Goal: Information Seeking & Learning: Learn about a topic

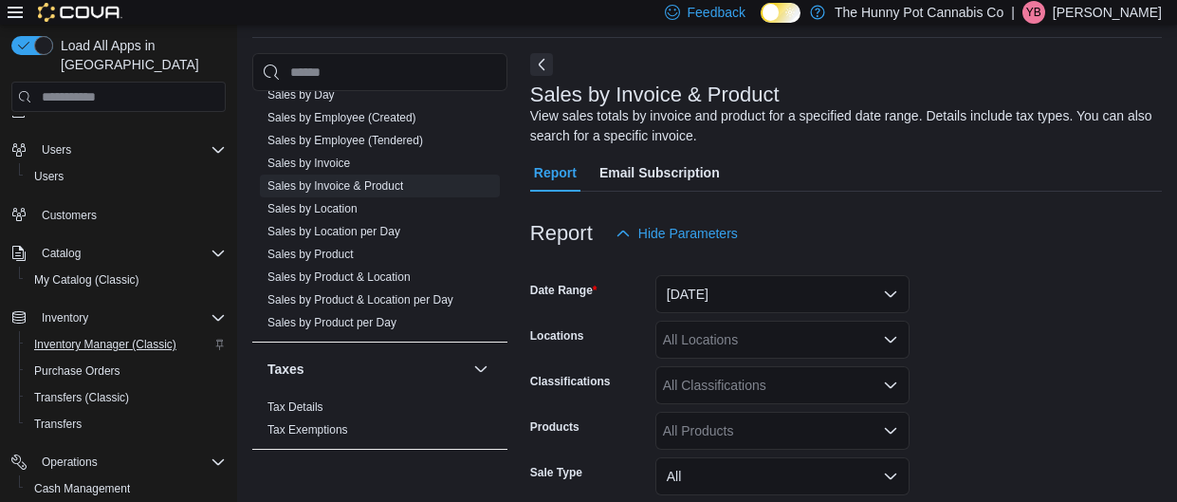
scroll to position [140, 0]
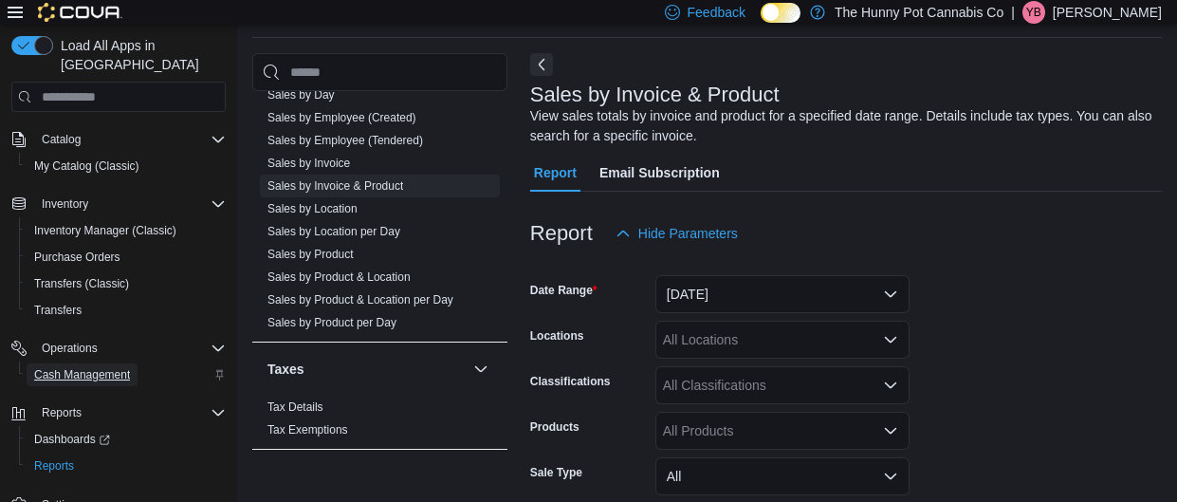
click at [99, 367] on span "Cash Management" at bounding box center [82, 374] width 96 height 15
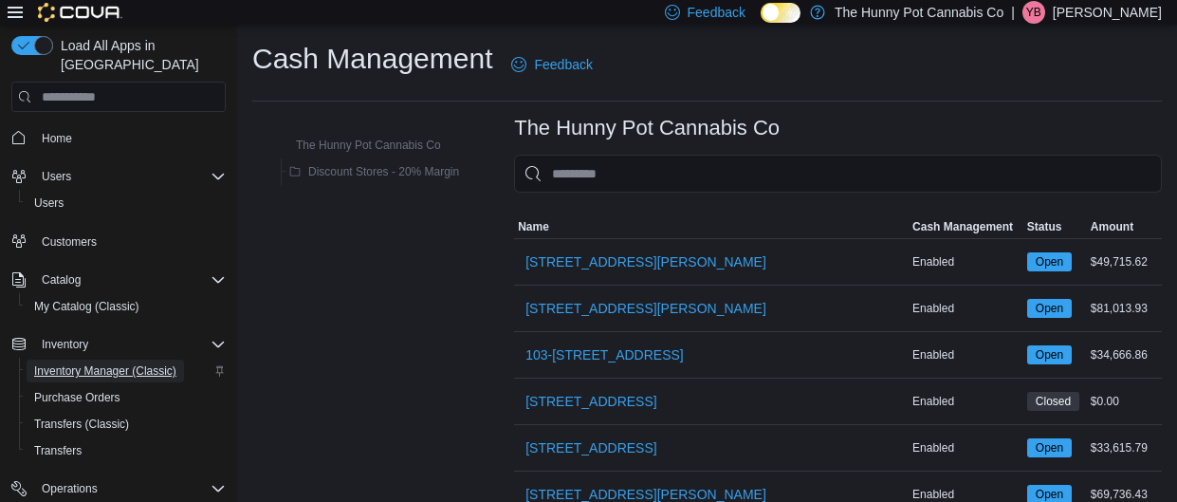
click at [127, 360] on span "Inventory Manager (Classic)" at bounding box center [105, 371] width 142 height 23
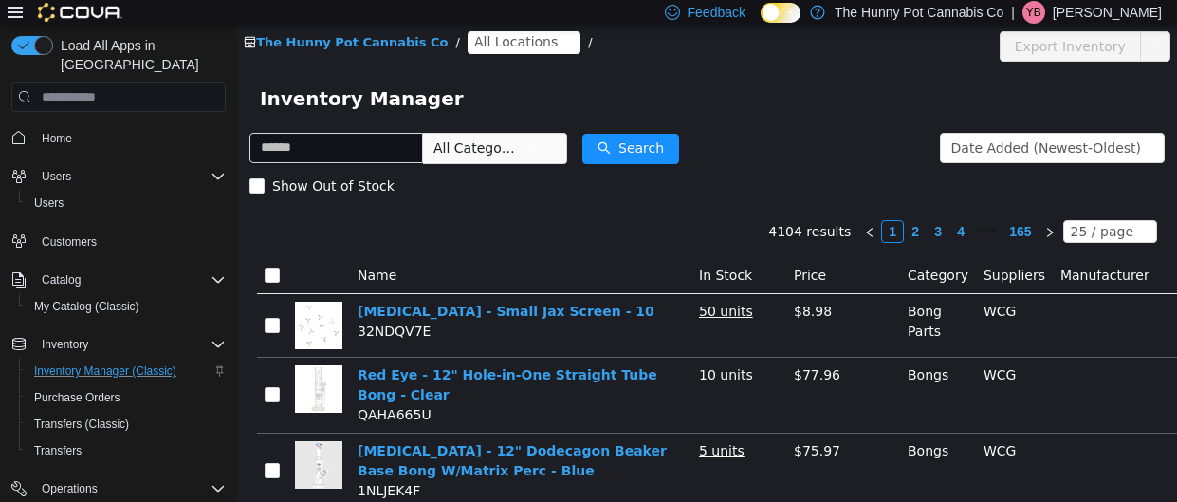
type input "*"
click at [503, 43] on span "All Locations" at bounding box center [515, 41] width 83 height 21
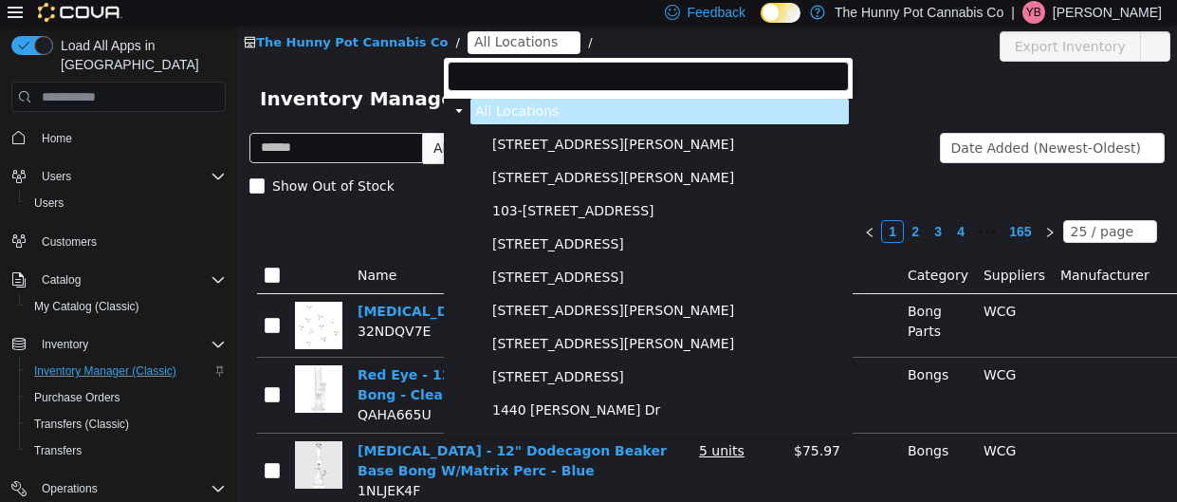
click at [503, 43] on span "All Locations" at bounding box center [515, 41] width 83 height 21
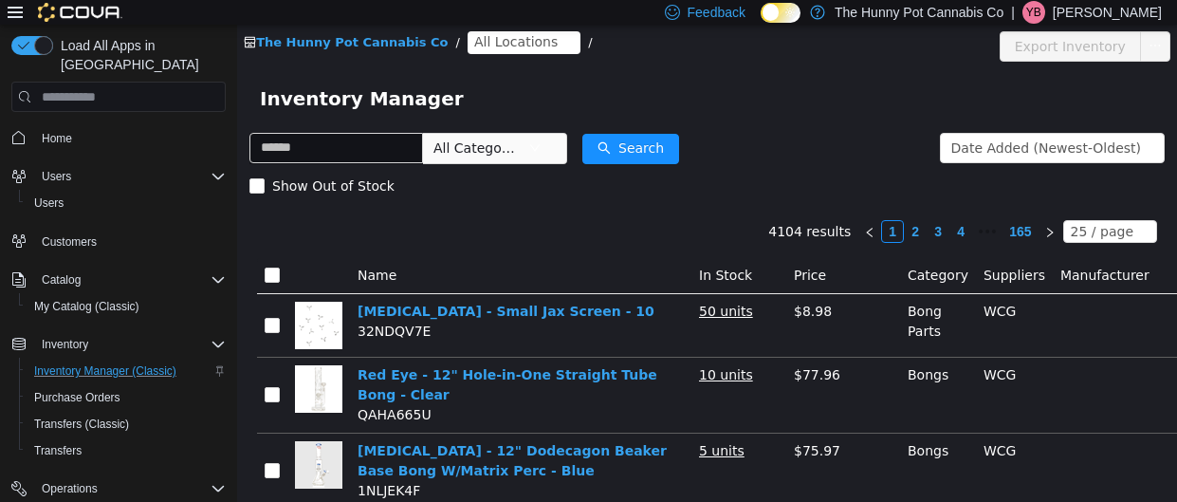
click at [503, 43] on span "All Locations" at bounding box center [515, 41] width 83 height 21
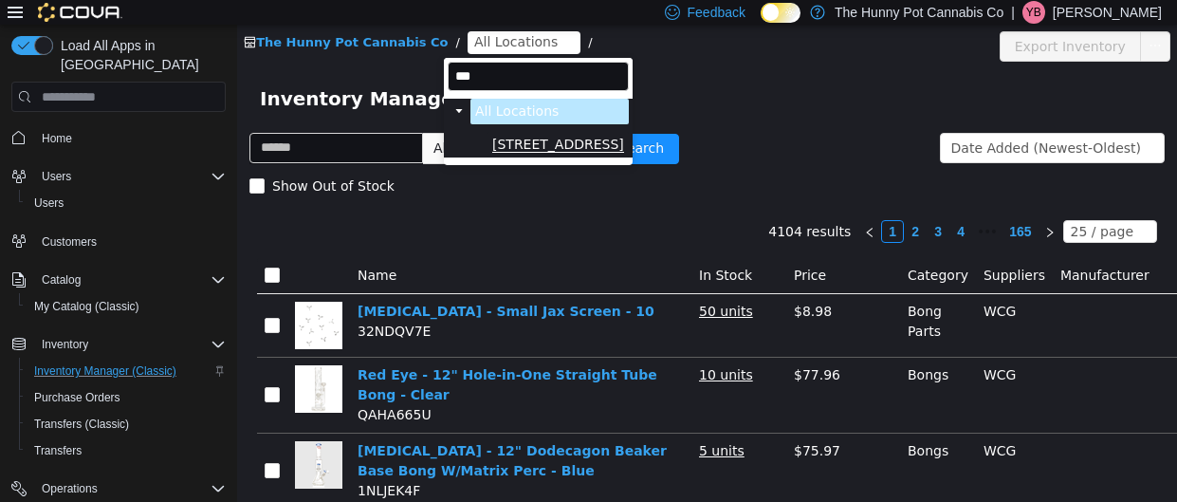
type input "***"
click at [506, 143] on span "[STREET_ADDRESS]" at bounding box center [558, 145] width 132 height 16
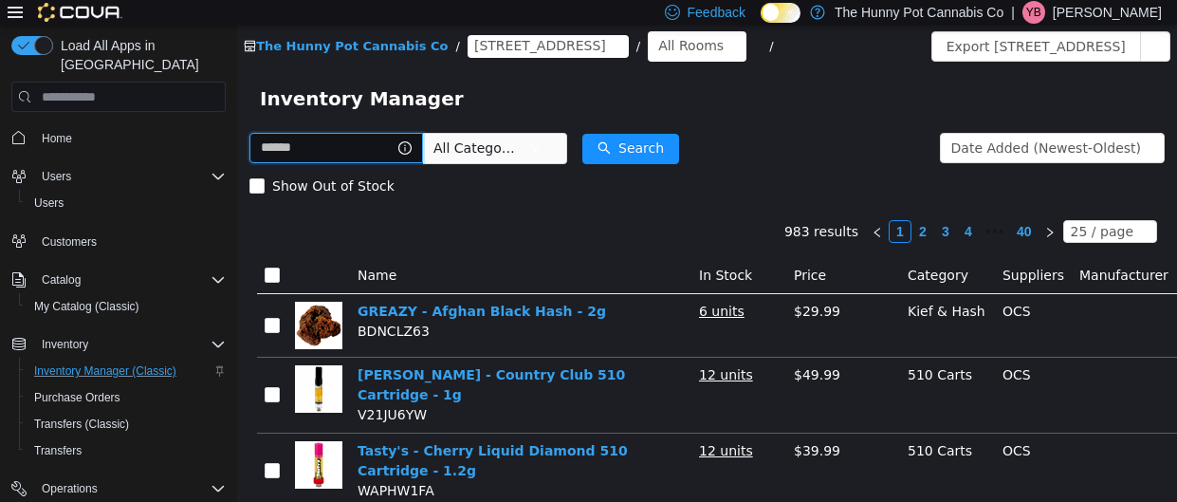
click at [345, 149] on input "text" at bounding box center [336, 148] width 174 height 30
type input "*********"
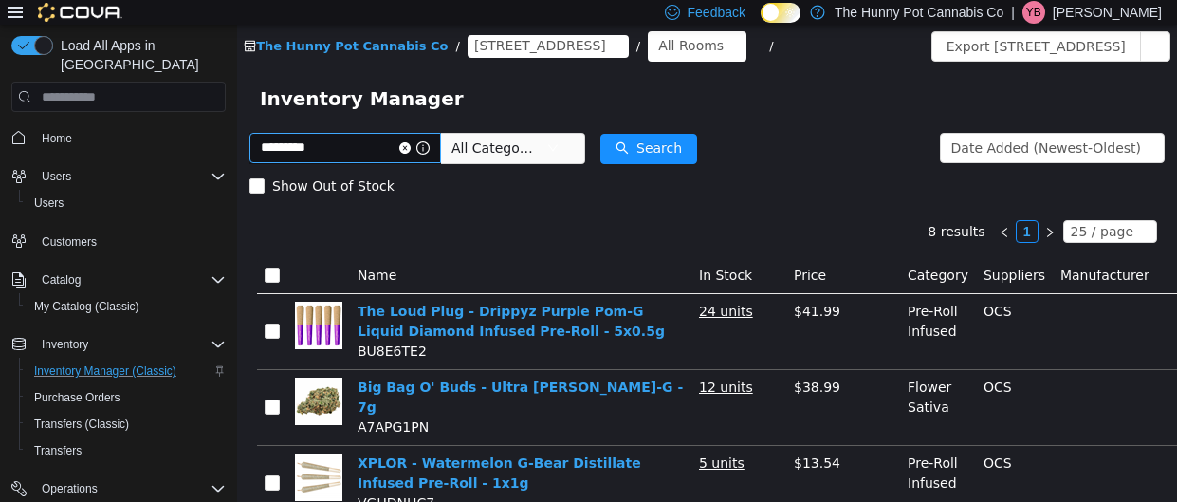
click at [411, 148] on icon "icon: close-circle" at bounding box center [404, 147] width 11 height 11
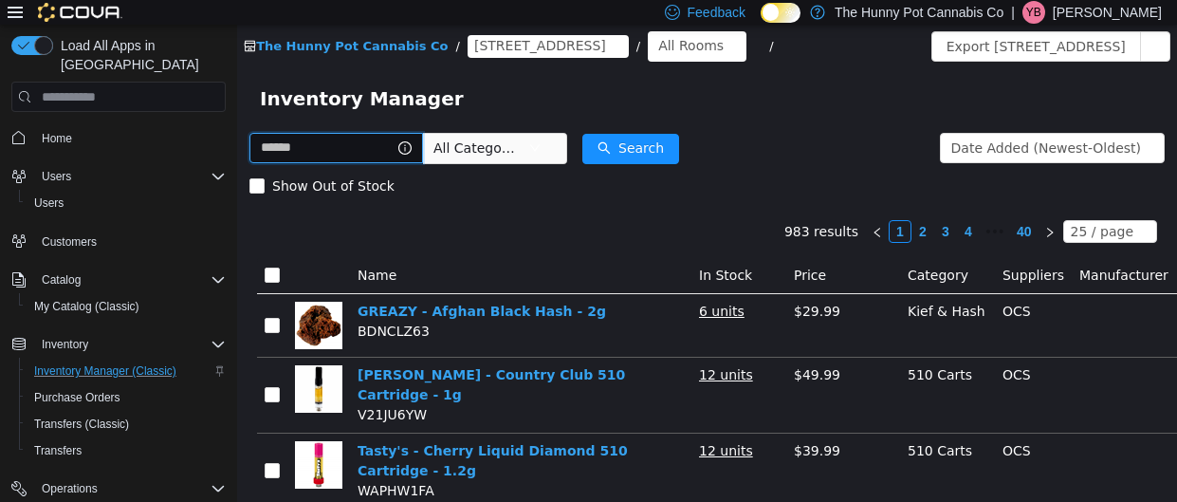
click at [349, 145] on input "text" at bounding box center [336, 148] width 174 height 30
type input "*******"
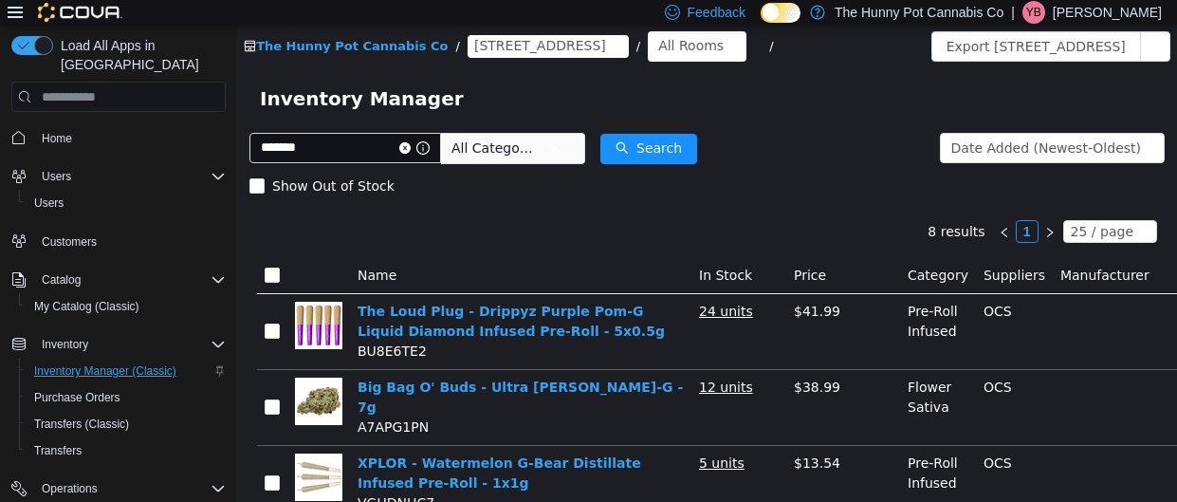
click at [401, 377] on td "Big Bag O' Buds - Ultra [PERSON_NAME]-G - 7g A7APG1PN" at bounding box center [521, 408] width 342 height 76
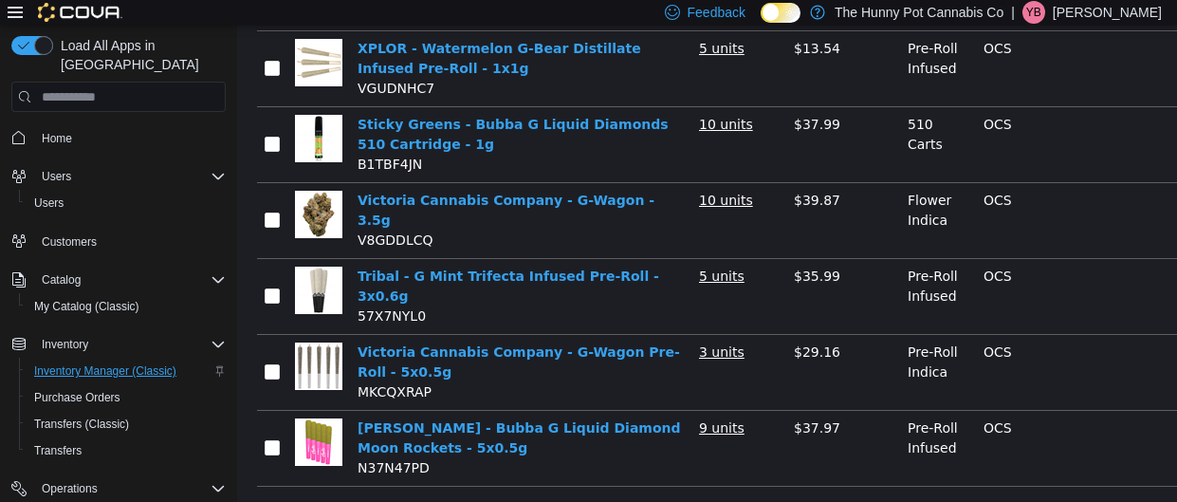
scroll to position [140, 0]
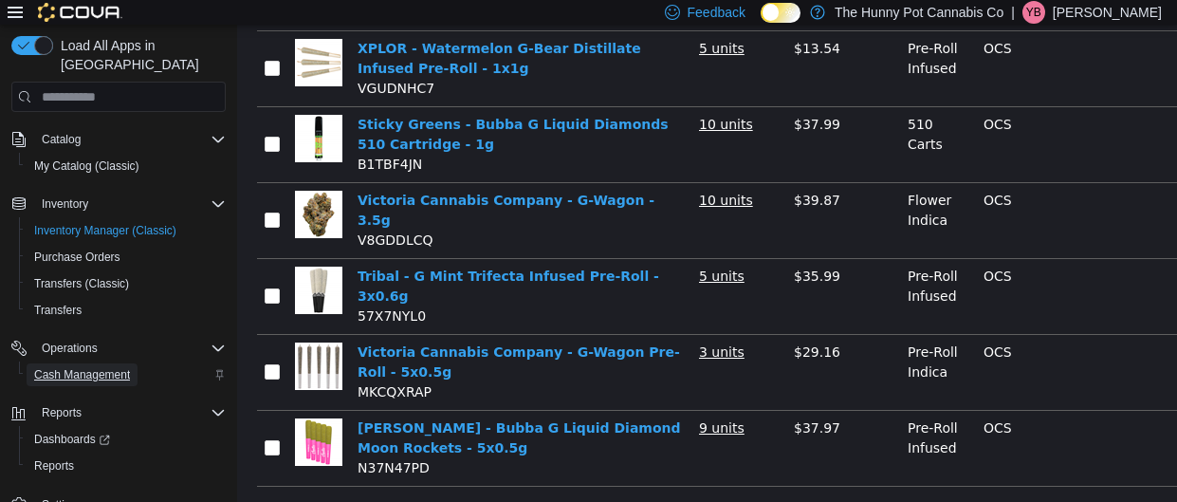
click at [104, 367] on span "Cash Management" at bounding box center [82, 374] width 96 height 15
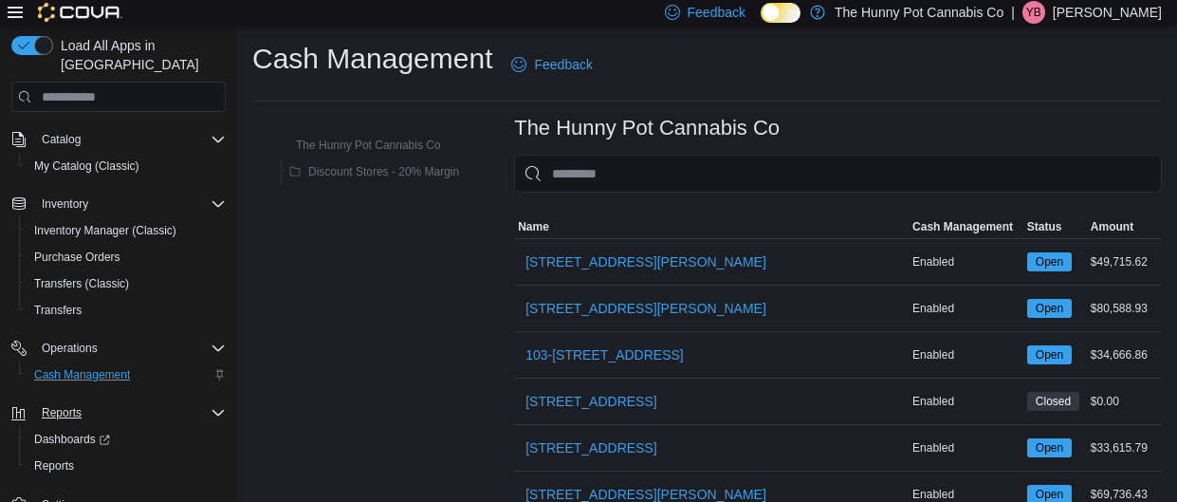
scroll to position [804, 0]
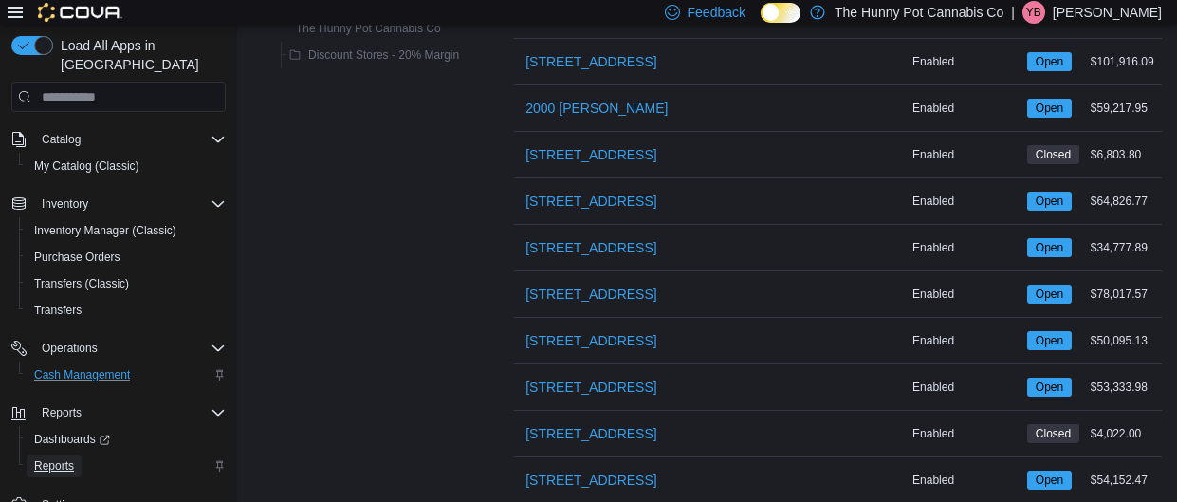
click at [69, 458] on span "Reports" at bounding box center [54, 465] width 40 height 15
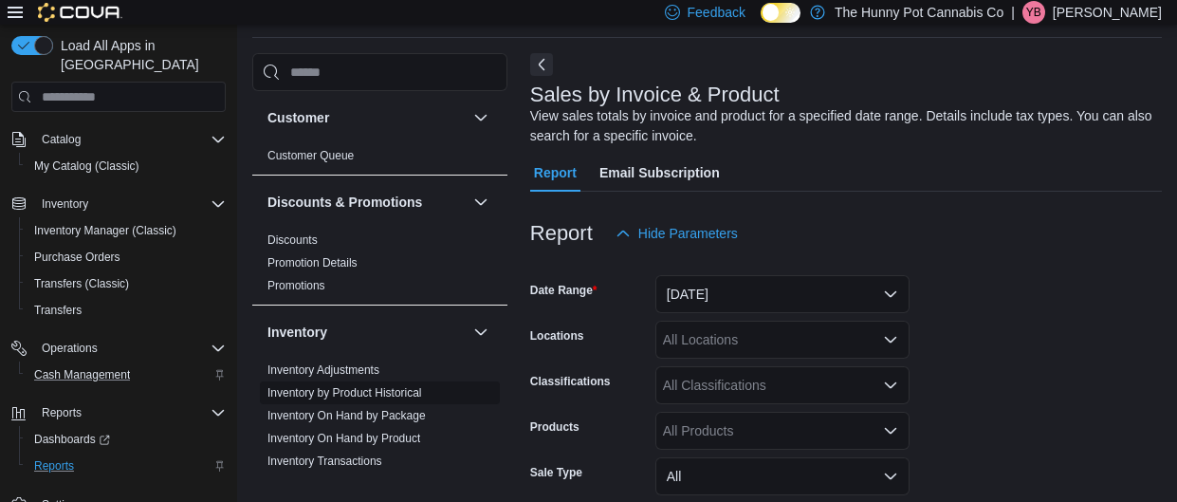
scroll to position [1017, 0]
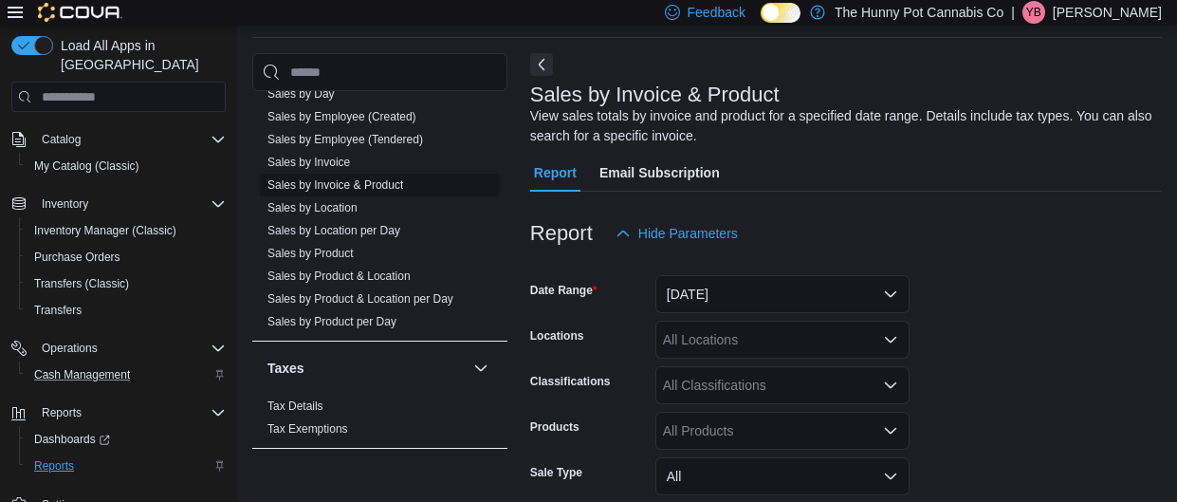
click at [347, 186] on link "Sales by Invoice & Product" at bounding box center [336, 184] width 136 height 13
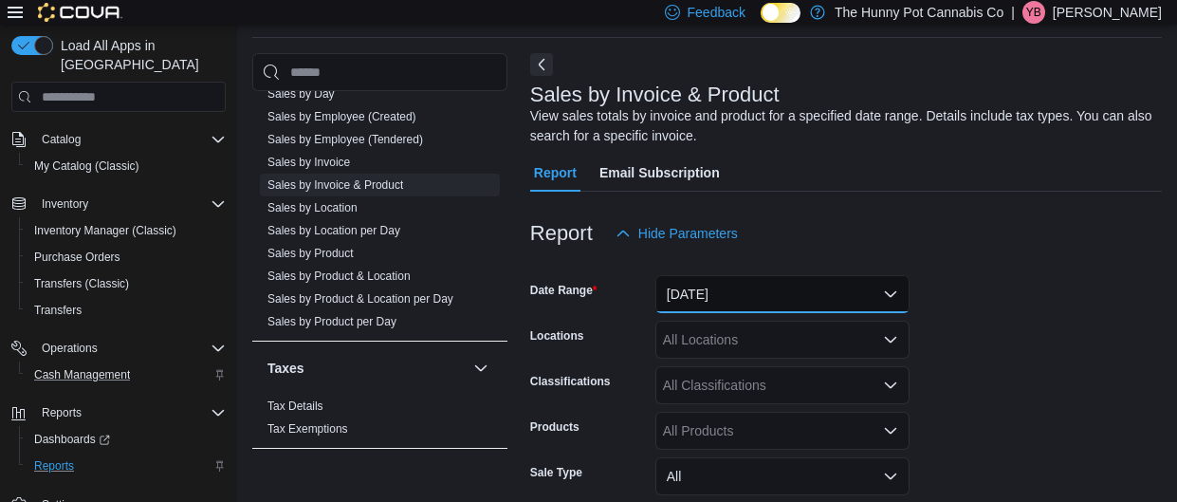
click at [748, 304] on button "[DATE]" at bounding box center [783, 294] width 254 height 38
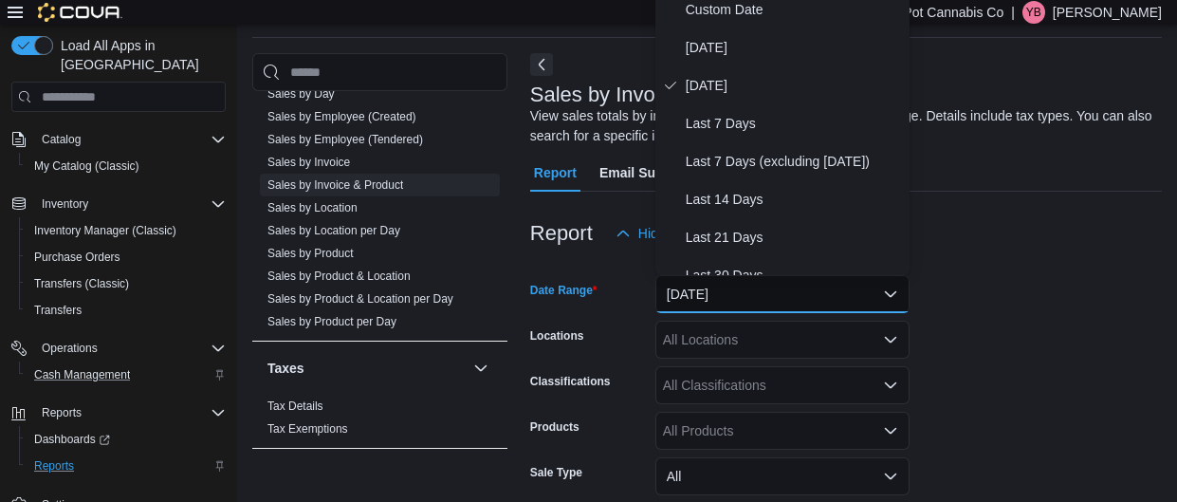
scroll to position [54, 0]
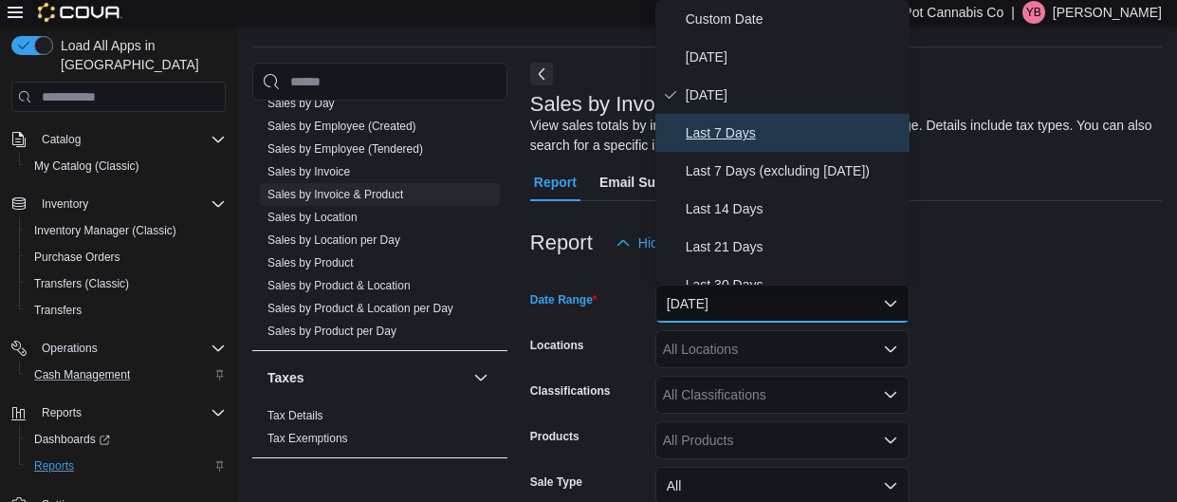
click at [729, 145] on button "Last 7 Days" at bounding box center [783, 133] width 254 height 38
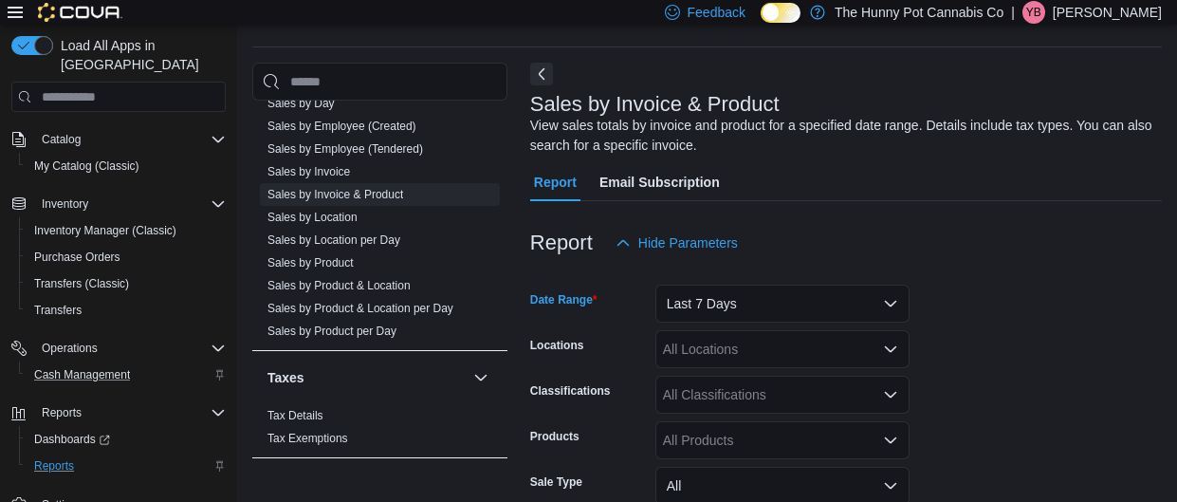
click at [720, 342] on div "All Locations" at bounding box center [783, 349] width 254 height 38
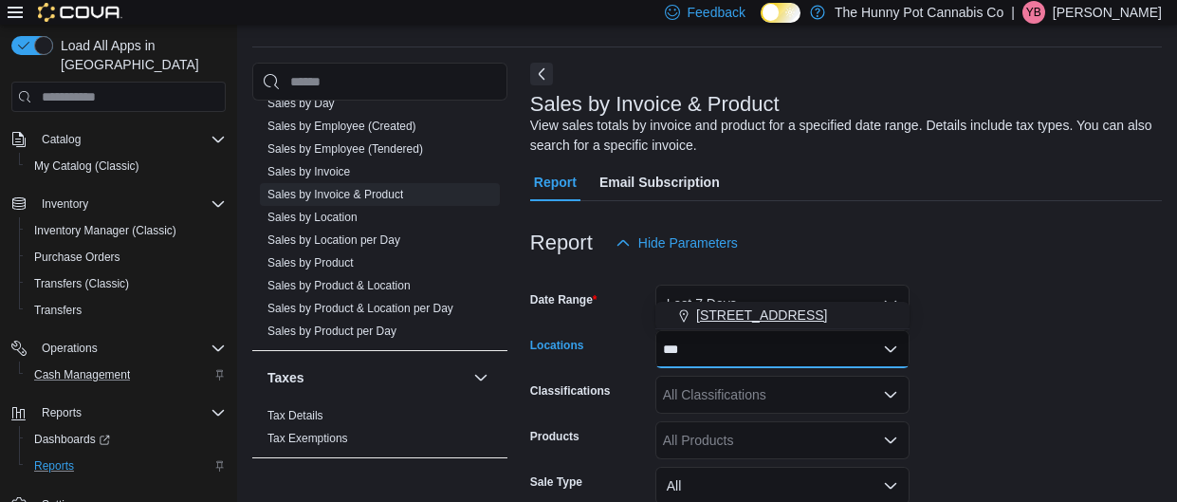
type input "***"
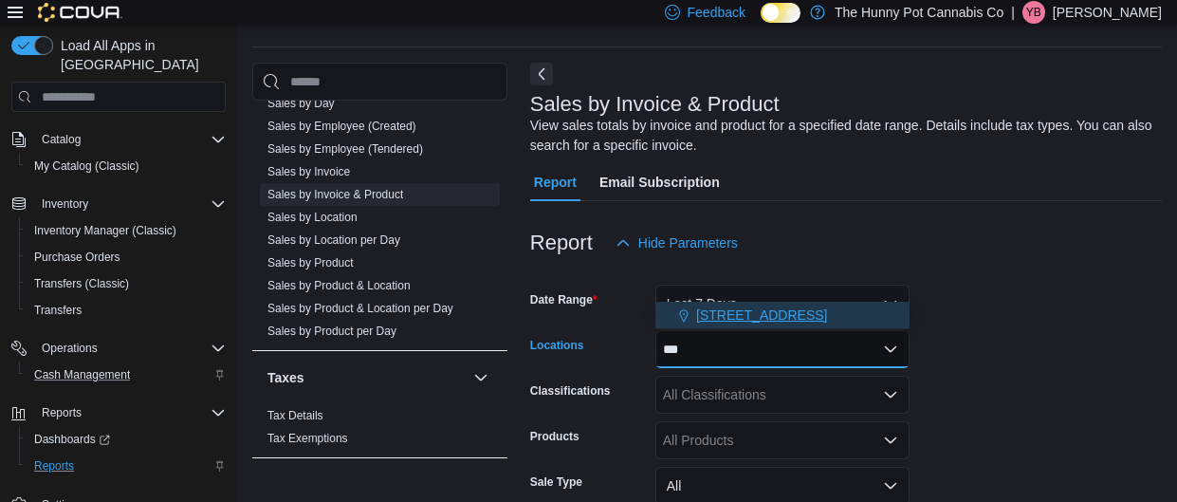
click at [748, 315] on span "[STREET_ADDRESS]" at bounding box center [761, 314] width 131 height 19
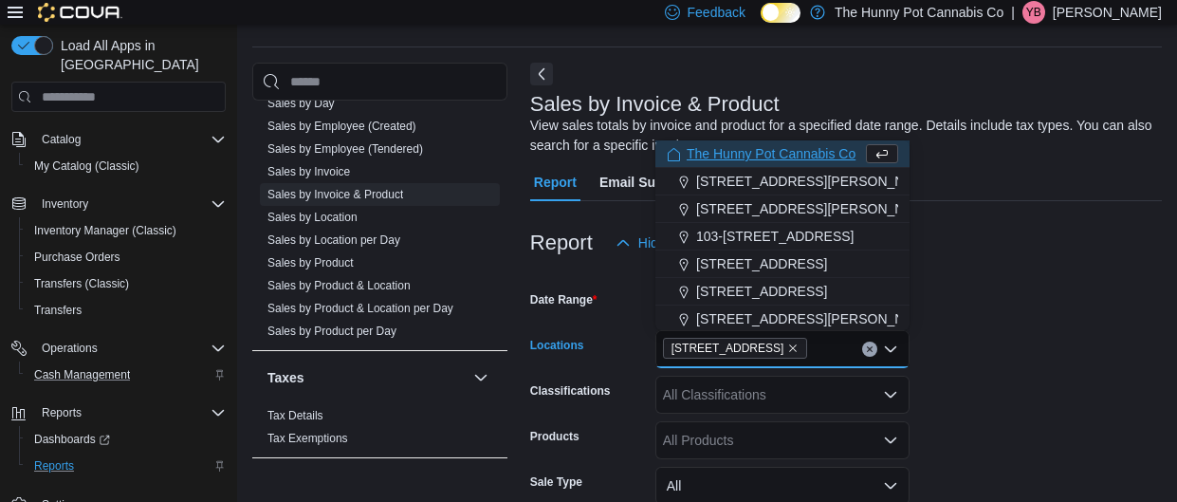
click at [764, 399] on div "All Classifications" at bounding box center [783, 395] width 254 height 38
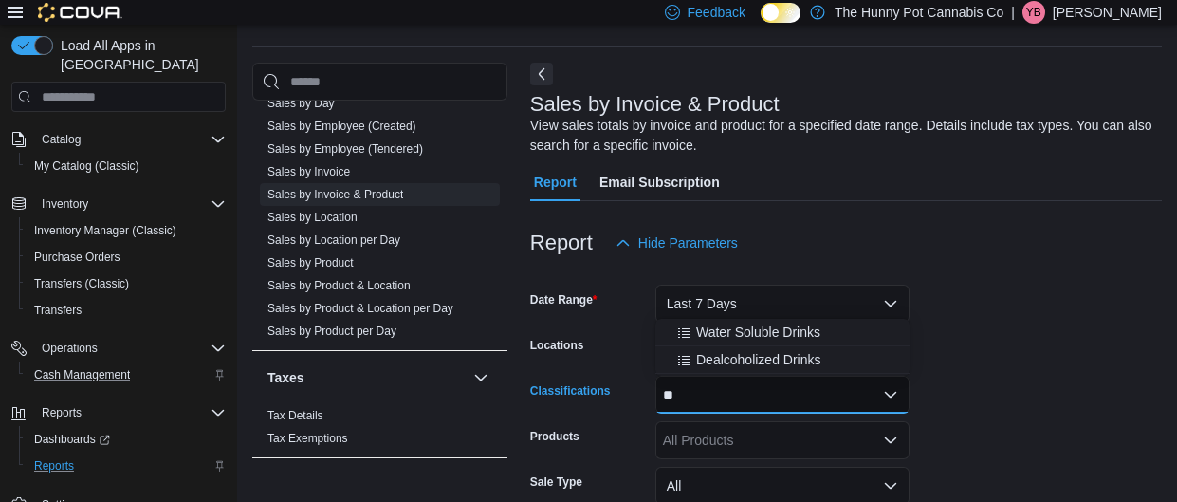
type input "*"
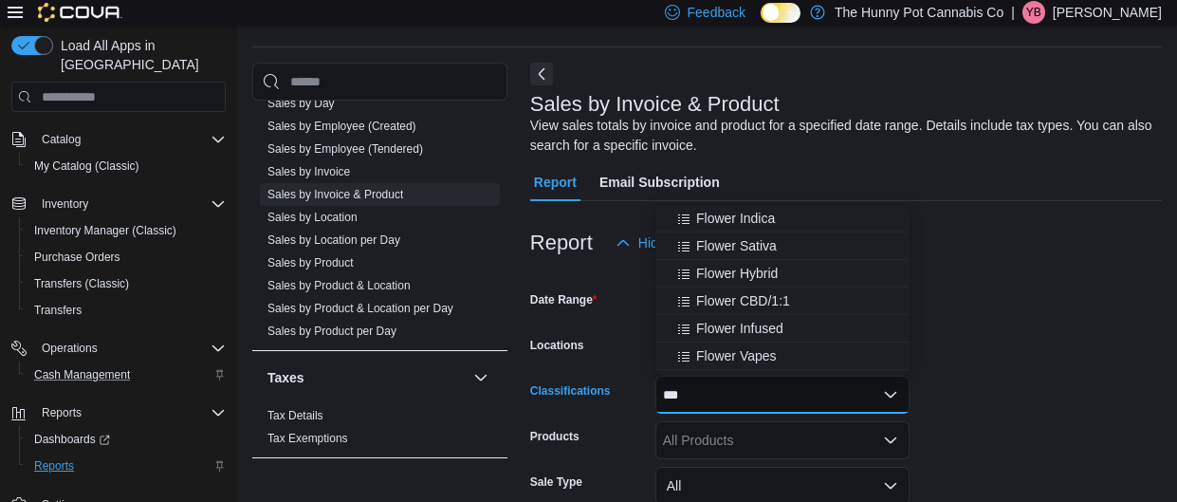
type input "***"
click at [775, 229] on button "Flower Indica" at bounding box center [783, 219] width 254 height 28
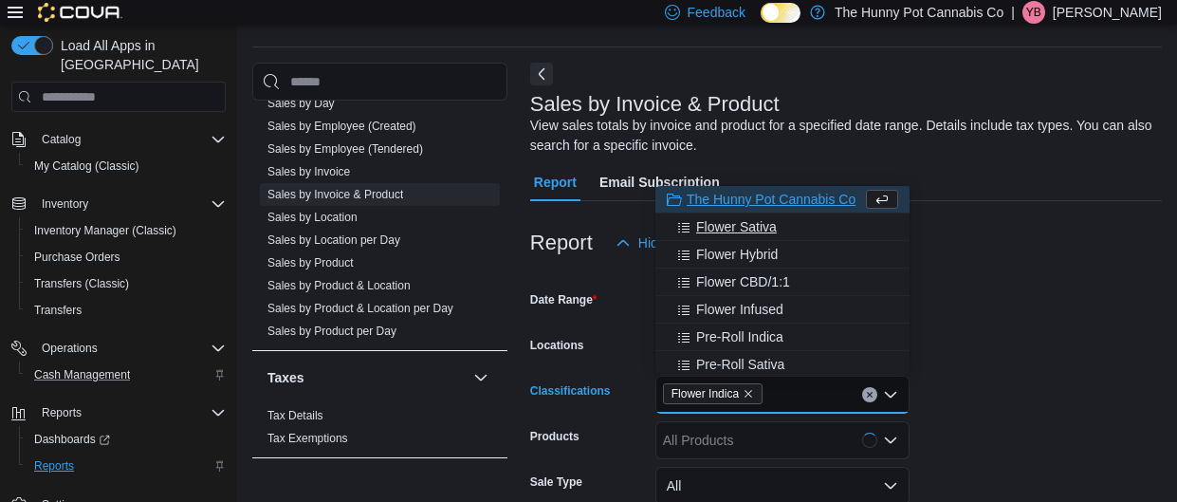
click at [773, 235] on span "Flower Sativa" at bounding box center [736, 226] width 81 height 19
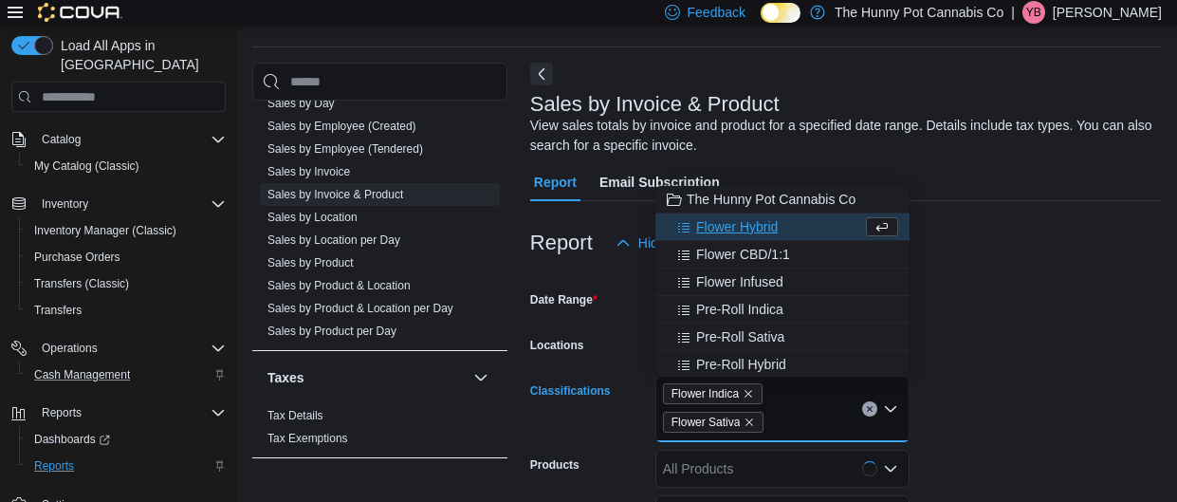
click at [1162, 430] on div "Reports Feedback Customer Customer Queue Discounts & Promotions Discounts Promo…" at bounding box center [707, 389] width 940 height 836
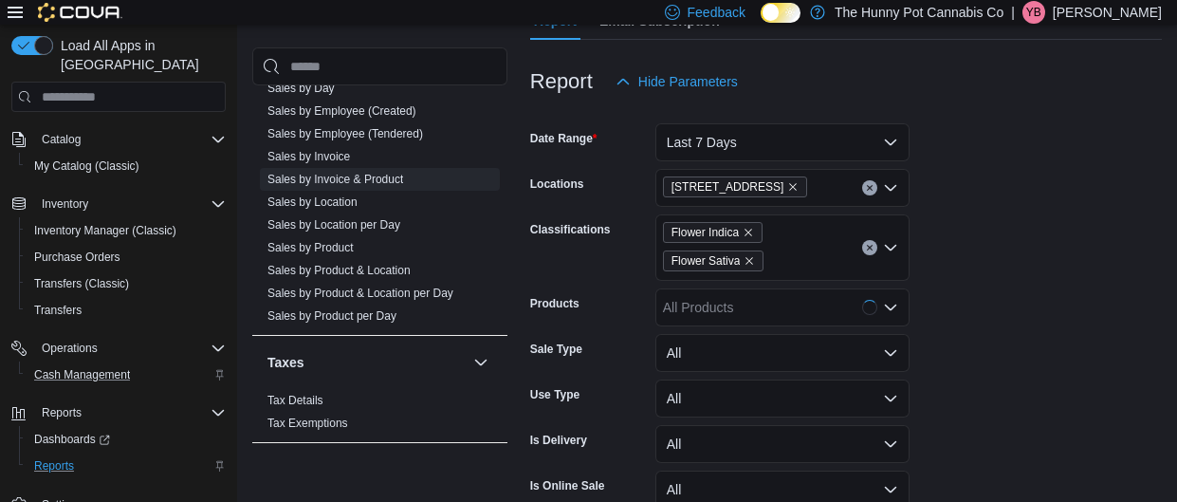
scroll to position [221, 0]
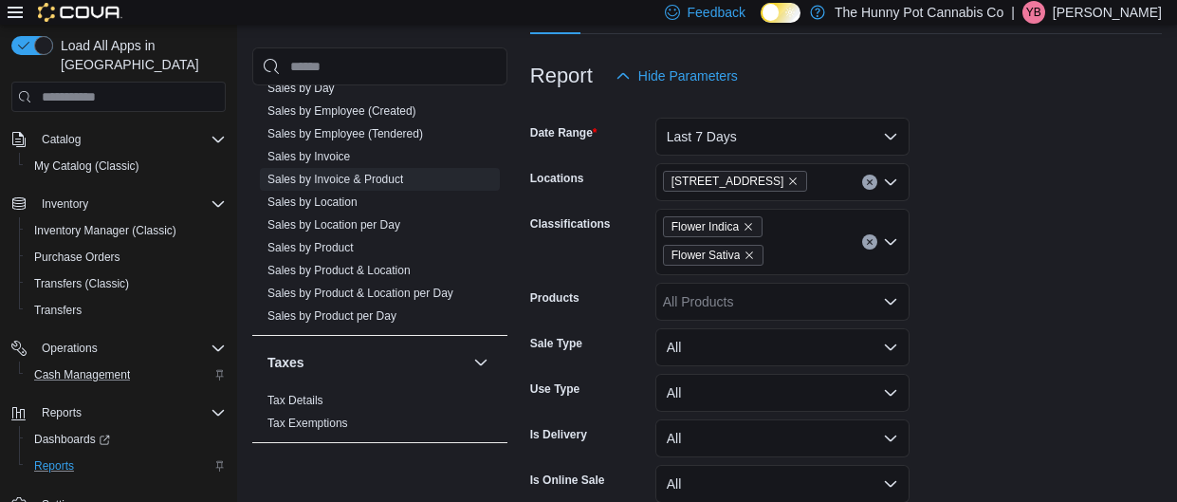
click at [874, 294] on div "All Products" at bounding box center [783, 302] width 254 height 38
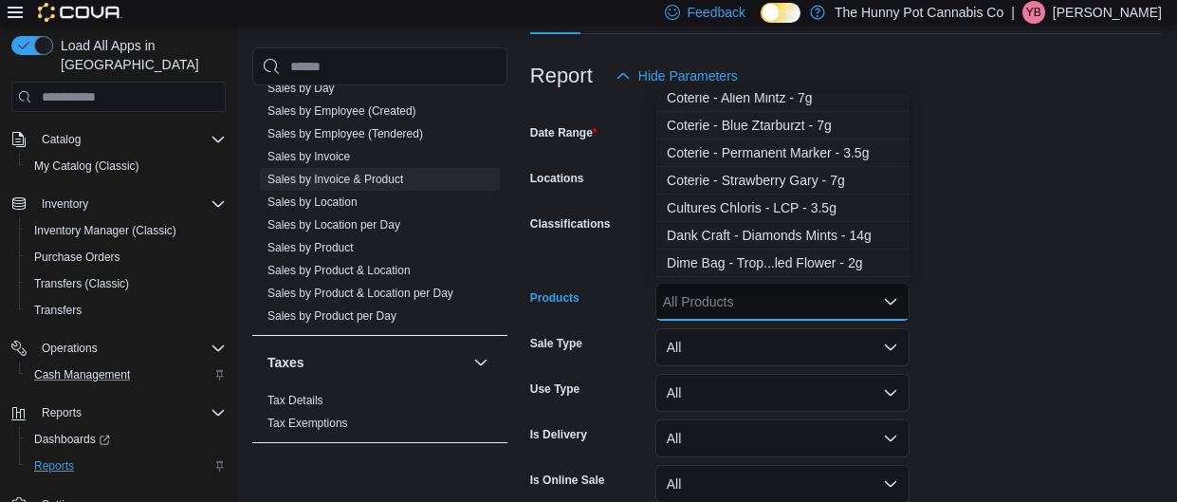
scroll to position [5010, 0]
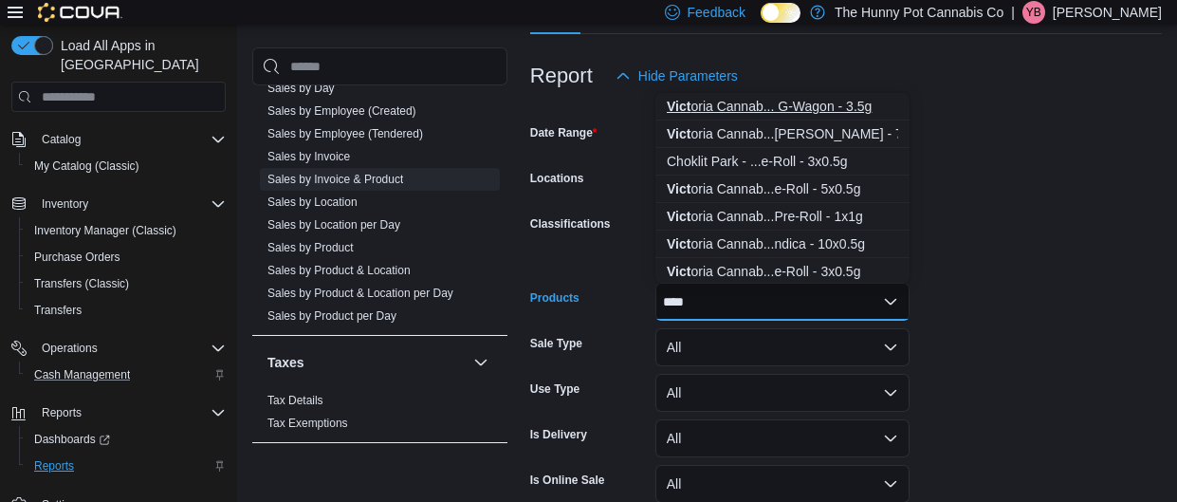
type input "****"
click at [847, 115] on div "Vict oria Cannab... G-Wagon - 3.5g" at bounding box center [782, 106] width 231 height 19
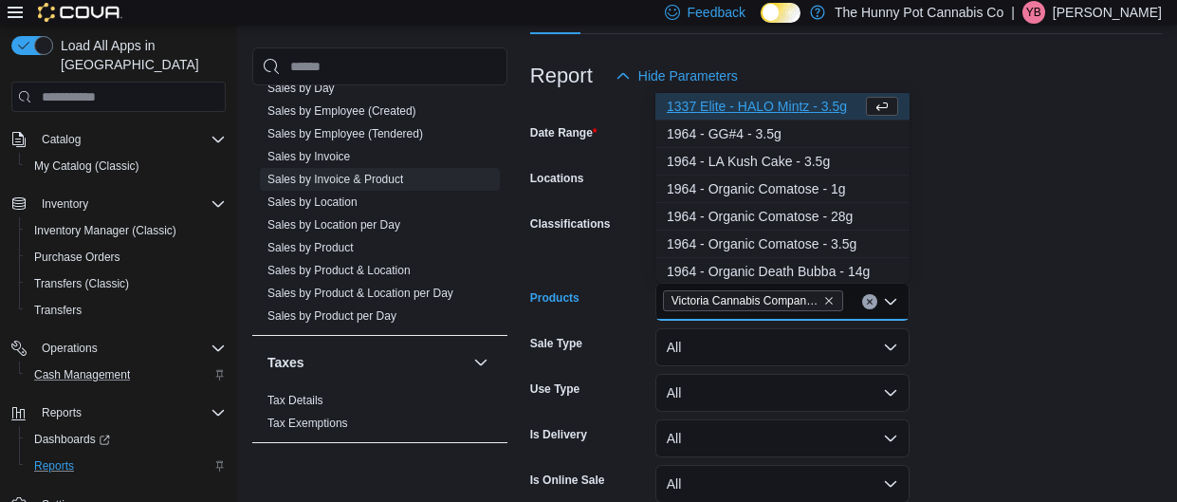
click at [1133, 254] on form "Date Range Last 7 Days Locations [STREET_ADDRESS] Classifications Flower Indica…" at bounding box center [846, 348] width 632 height 507
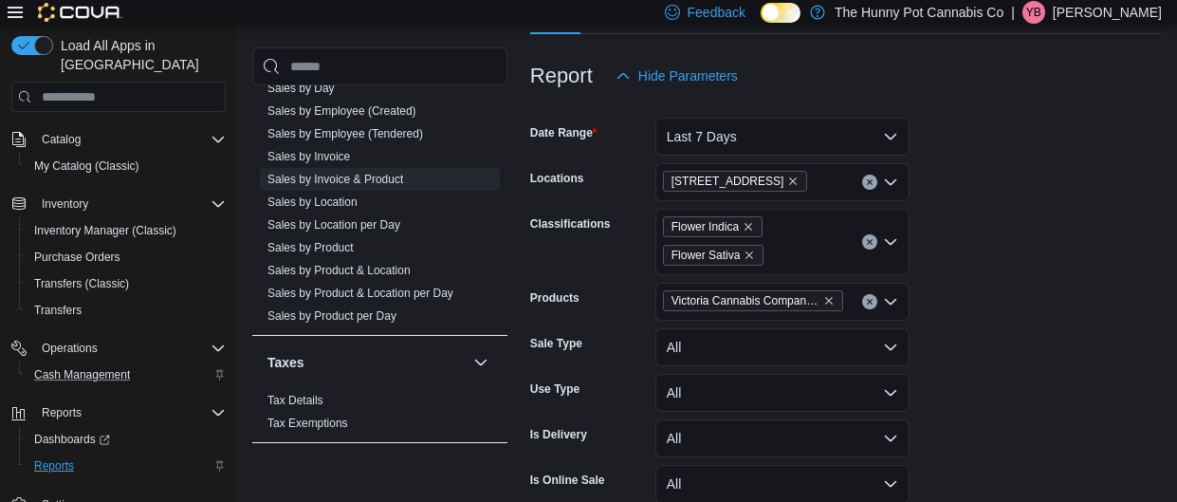
scroll to position [358, 0]
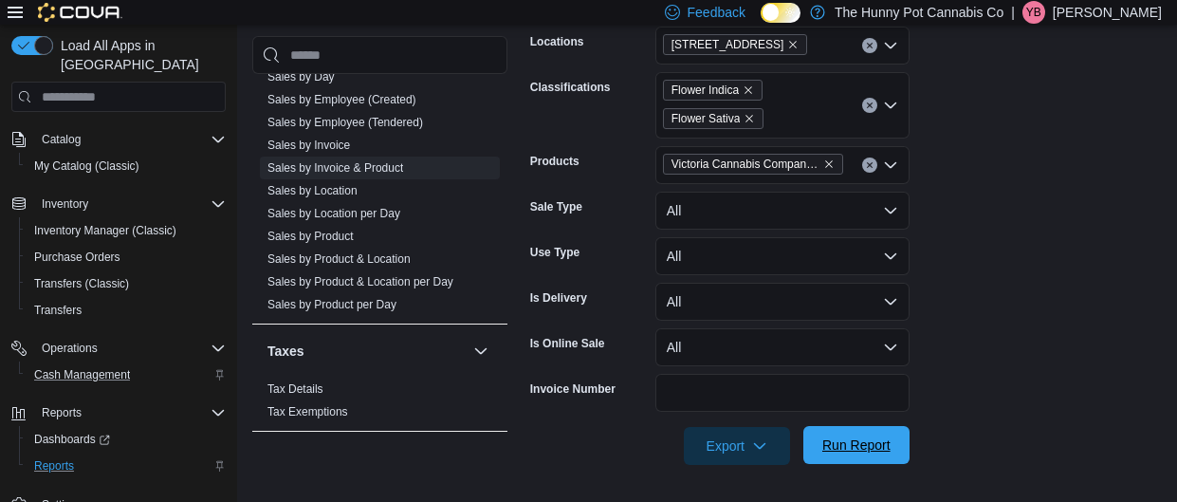
click at [876, 452] on span "Run Report" at bounding box center [856, 444] width 68 height 19
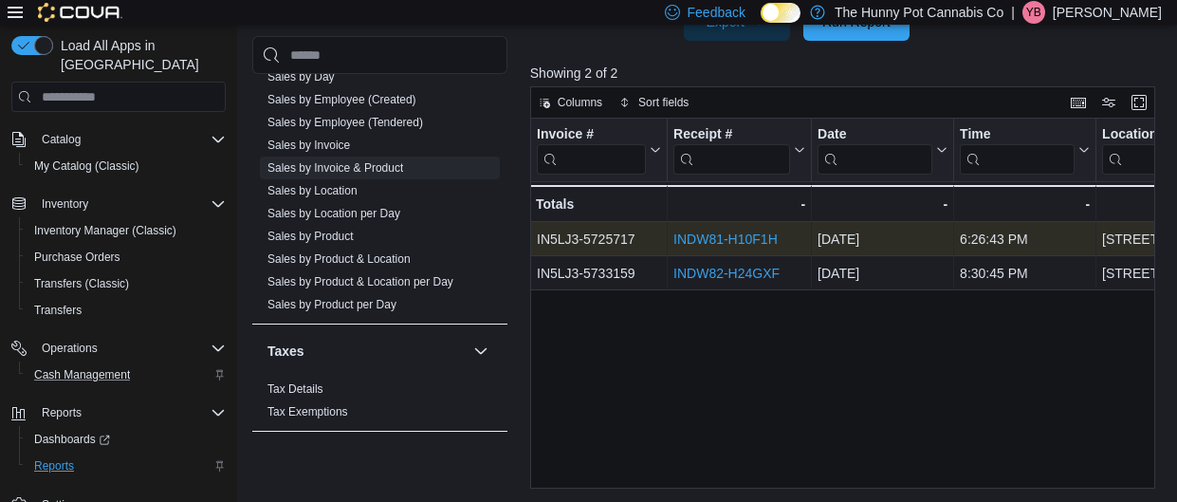
click at [723, 236] on link "INDW81-H10F1H" at bounding box center [726, 239] width 104 height 15
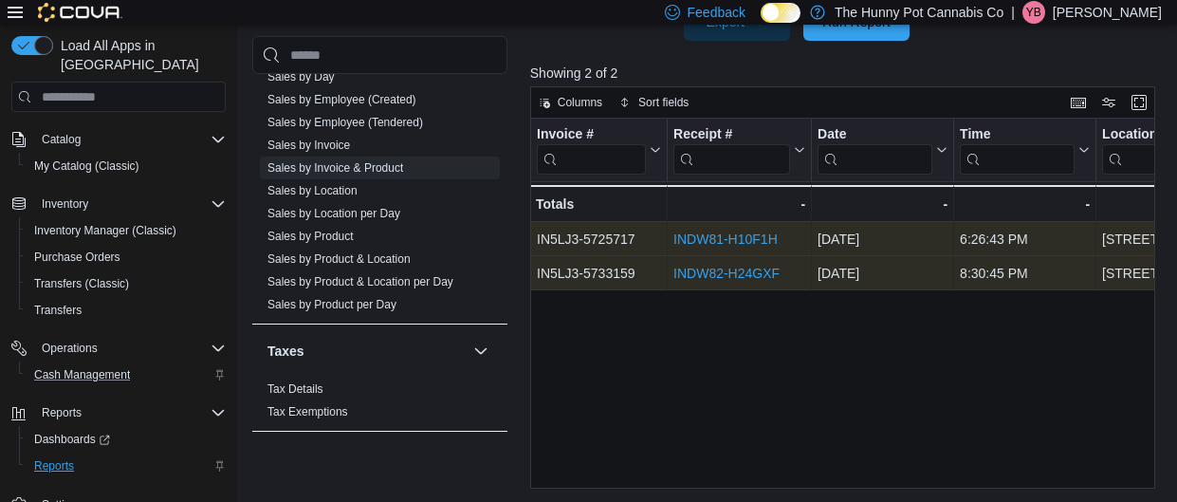
click at [711, 272] on link "INDW82-H24GXF" at bounding box center [727, 274] width 106 height 15
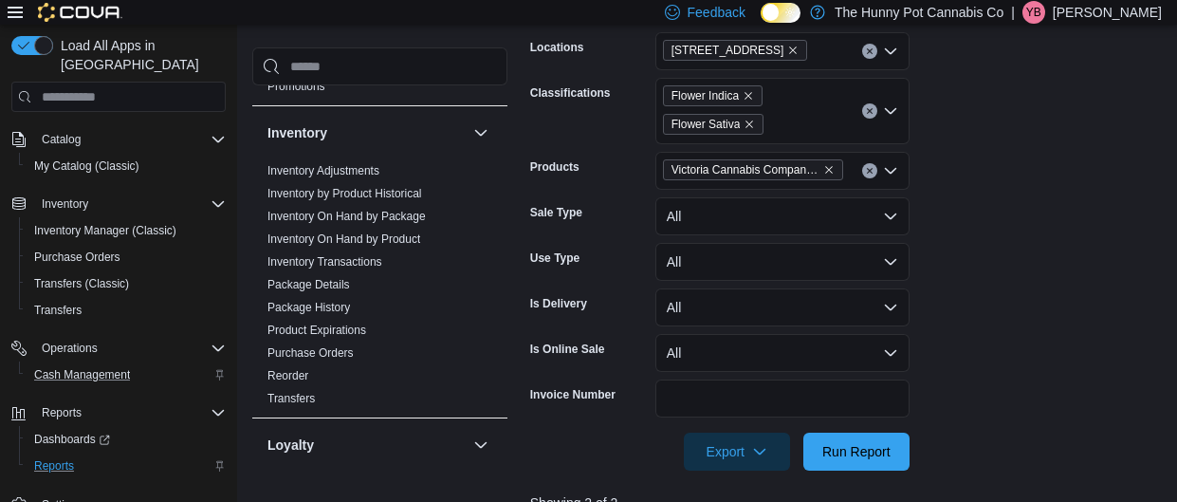
scroll to position [213, 0]
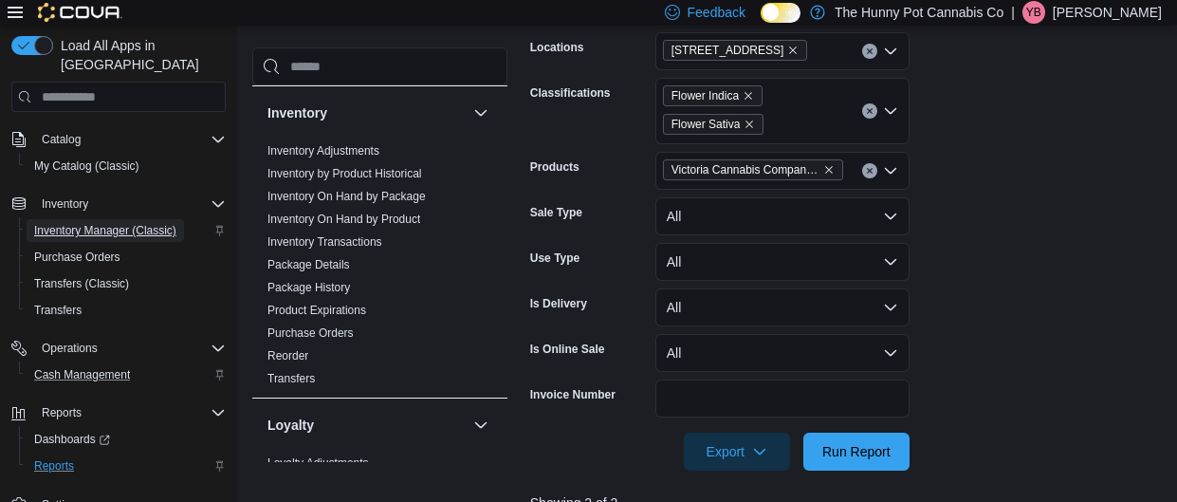
click at [121, 223] on span "Inventory Manager (Classic)" at bounding box center [105, 230] width 142 height 15
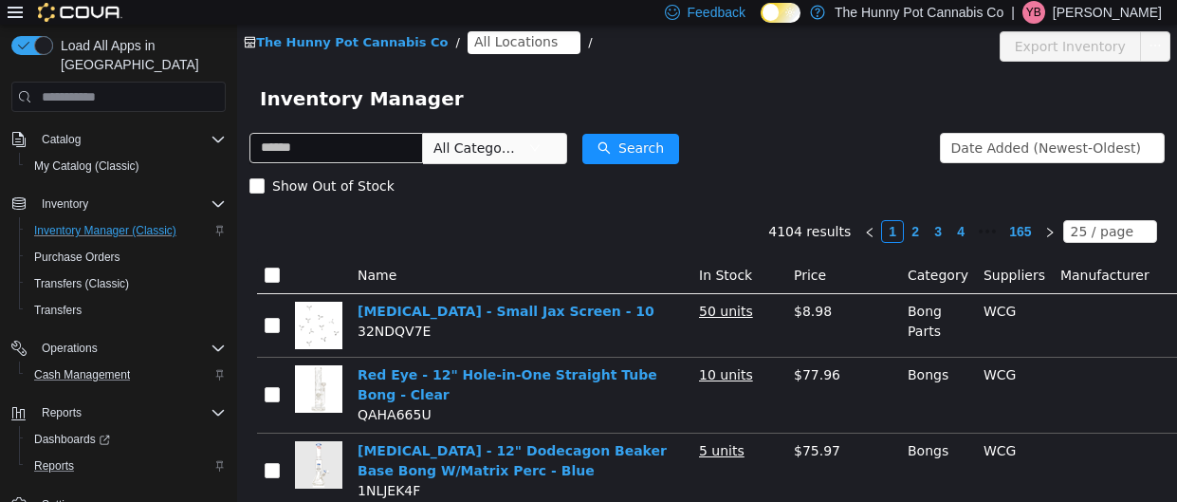
click at [511, 36] on span "All Locations" at bounding box center [515, 41] width 83 height 21
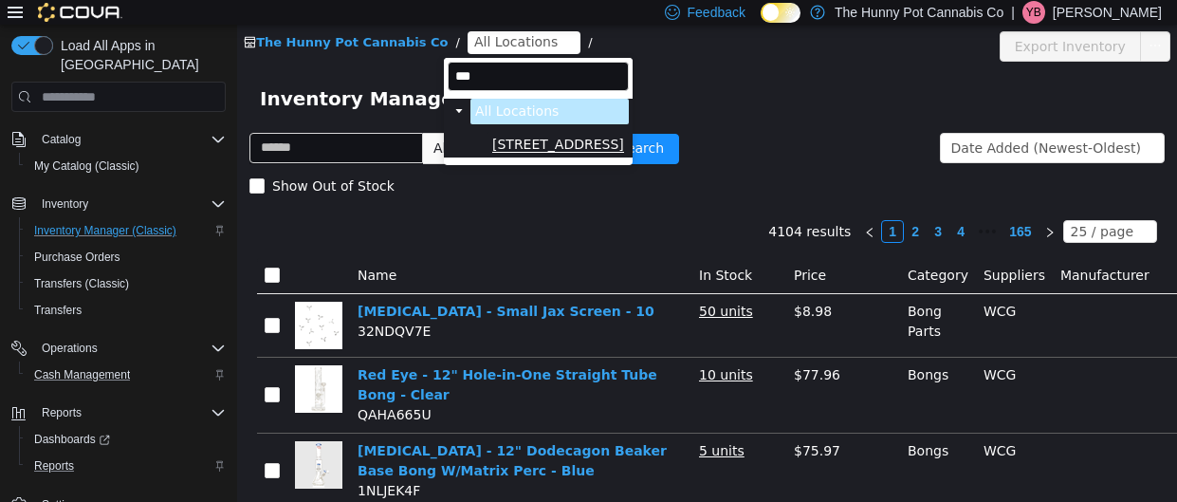
type input "***"
click at [523, 137] on span "[STREET_ADDRESS]" at bounding box center [558, 145] width 132 height 16
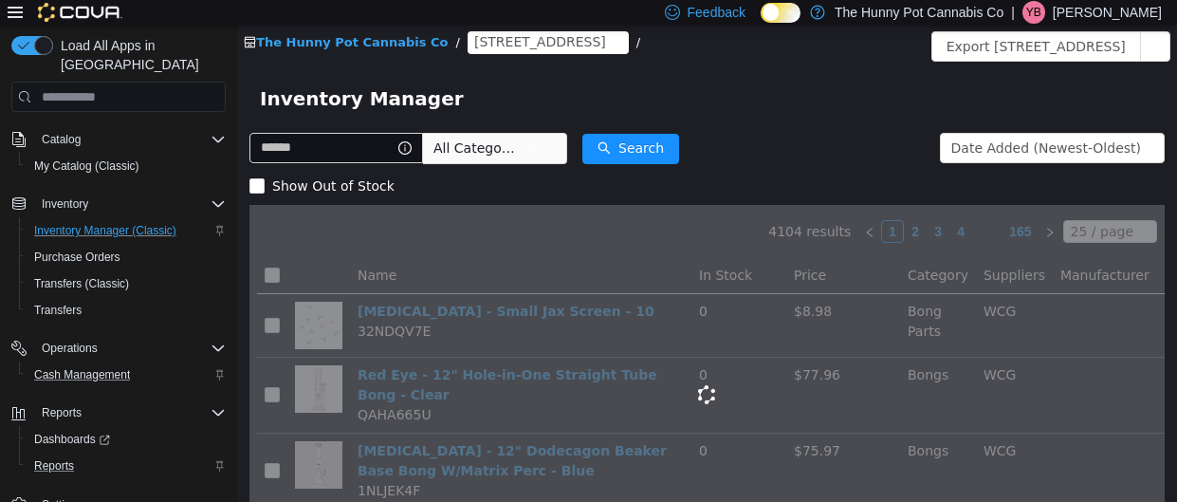
click at [520, 154] on span "All Categories" at bounding box center [477, 148] width 86 height 19
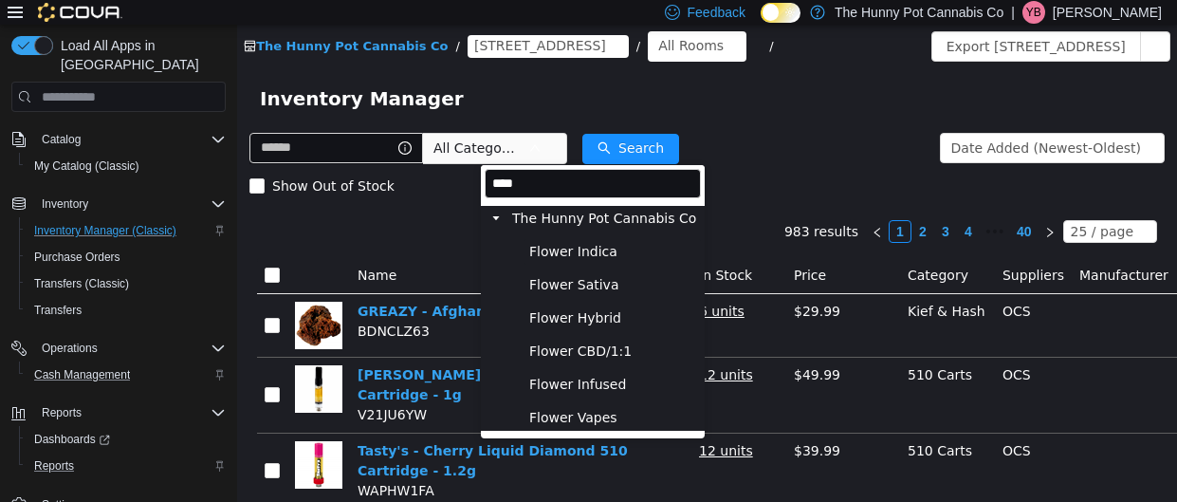
type input "****"
click at [623, 249] on span "Flower Indica" at bounding box center [613, 252] width 176 height 26
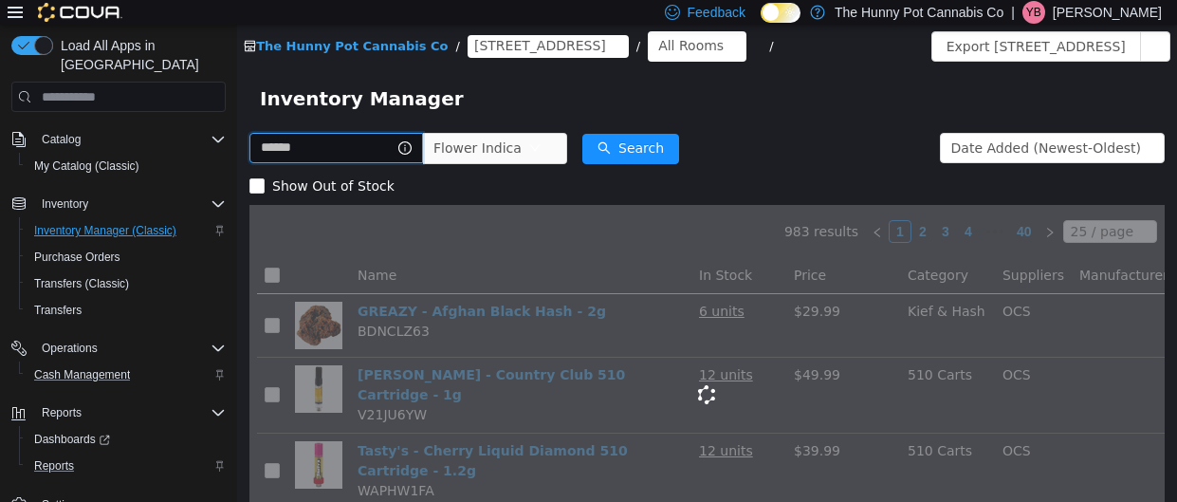
click at [350, 139] on input "text" at bounding box center [336, 148] width 174 height 30
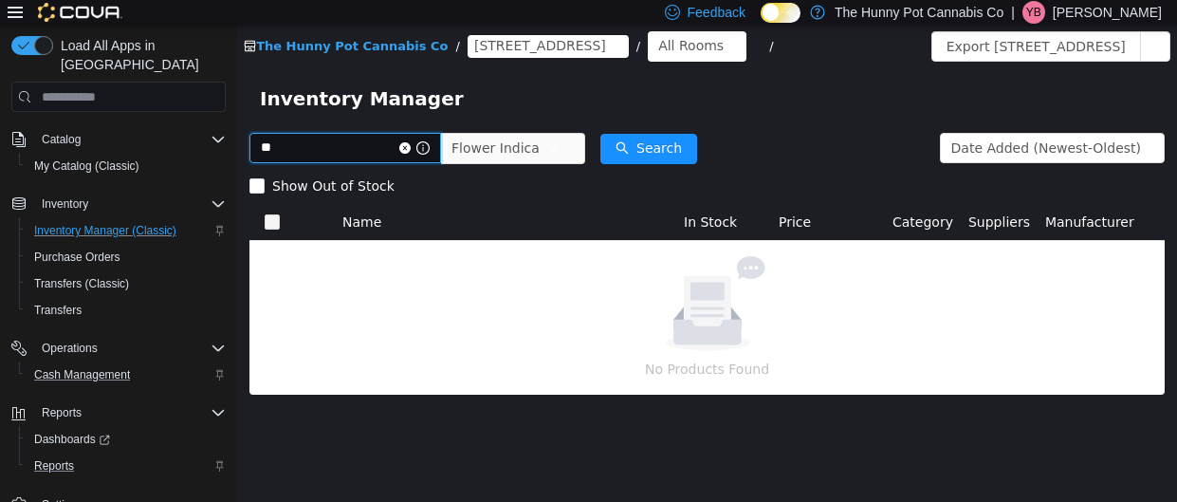
type input "*"
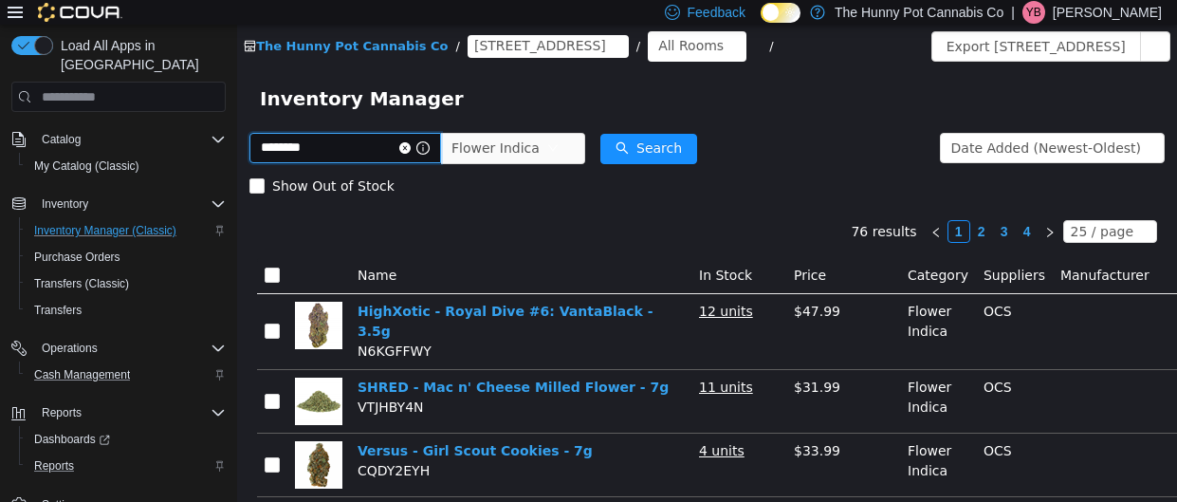
type input "********"
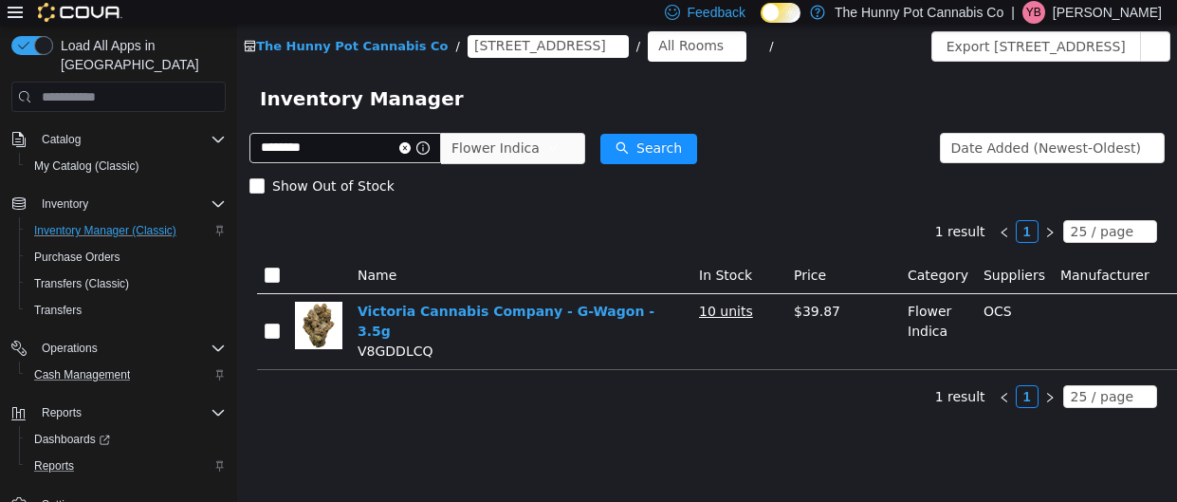
click at [994, 308] on span "OCS" at bounding box center [998, 311] width 28 height 15
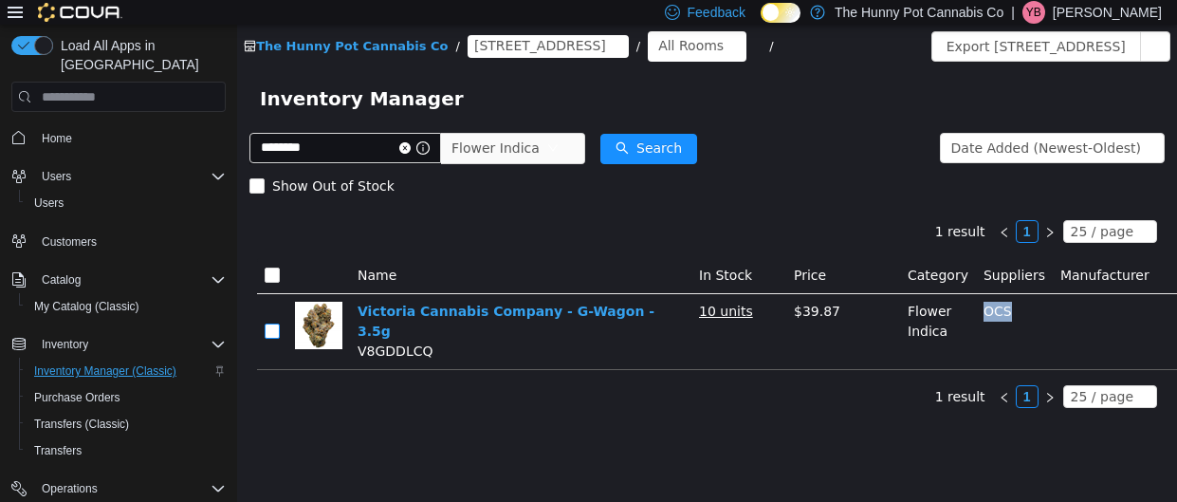
scroll to position [140, 0]
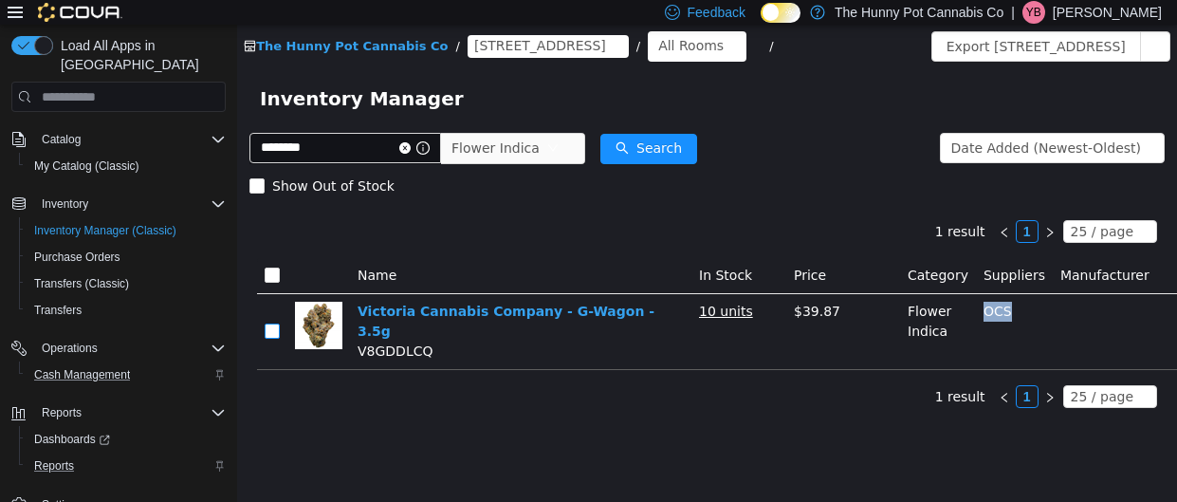
click at [279, 333] on label at bounding box center [272, 332] width 15 height 20
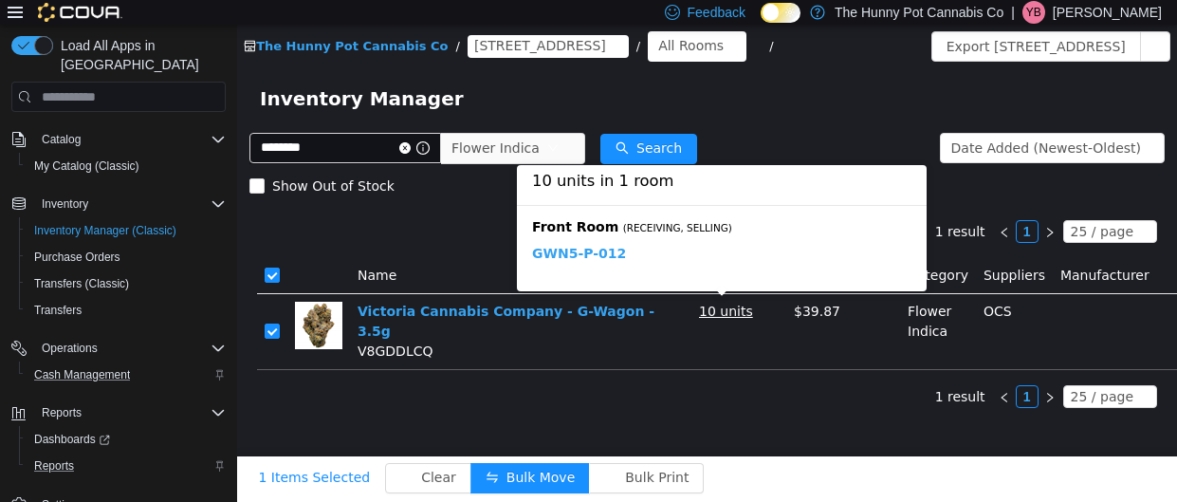
click at [594, 256] on link "GWN5-P-012" at bounding box center [579, 254] width 94 height 16
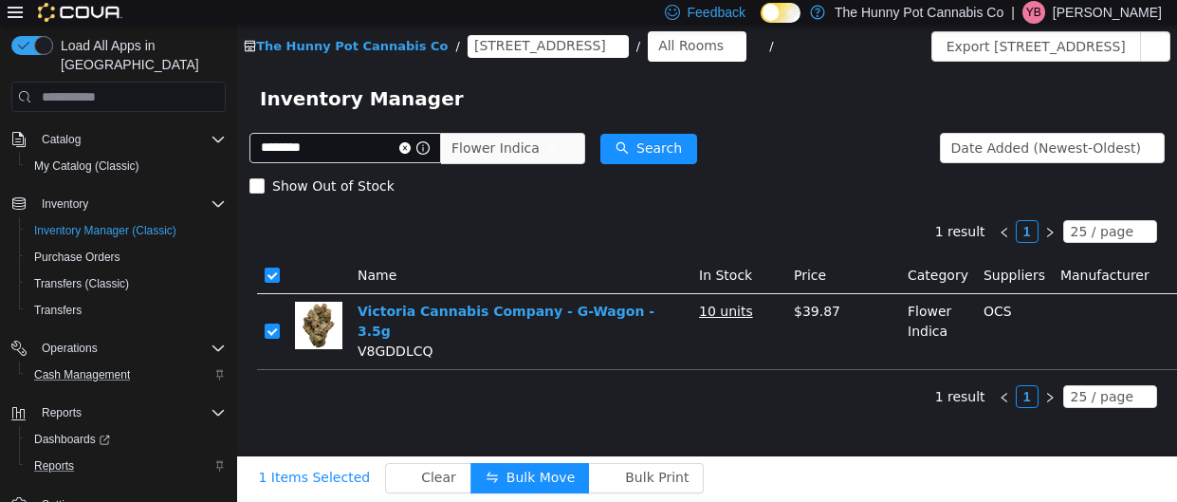
click at [465, 366] on div "1 result 1 25 / page Name In Stock Price Category Suppliers Manufacturer Victor…" at bounding box center [706, 314] width 915 height 218
click at [411, 148] on icon "icon: close-circle" at bounding box center [404, 147] width 11 height 11
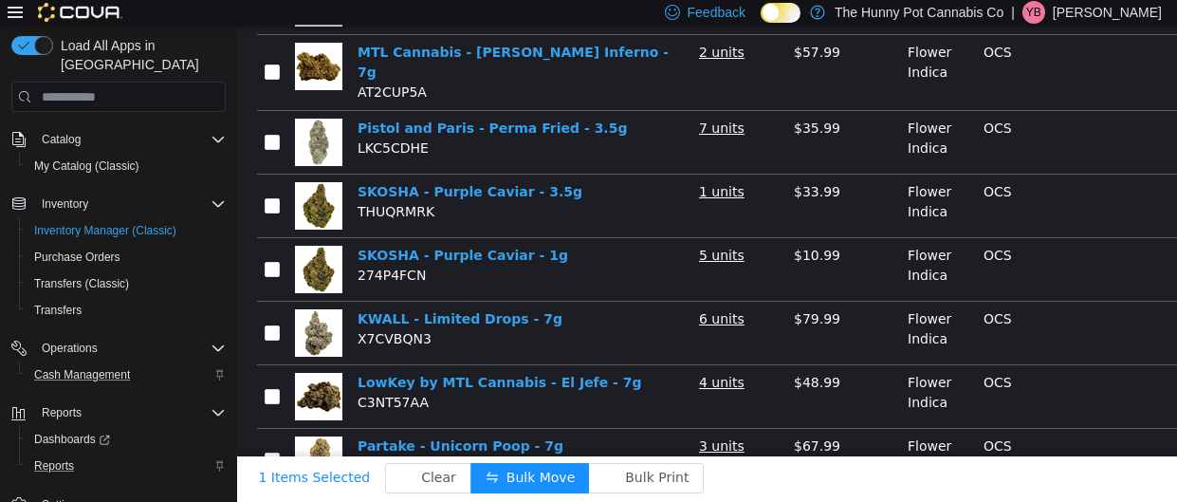
scroll to position [1431, 0]
